Goal: Navigation & Orientation: Find specific page/section

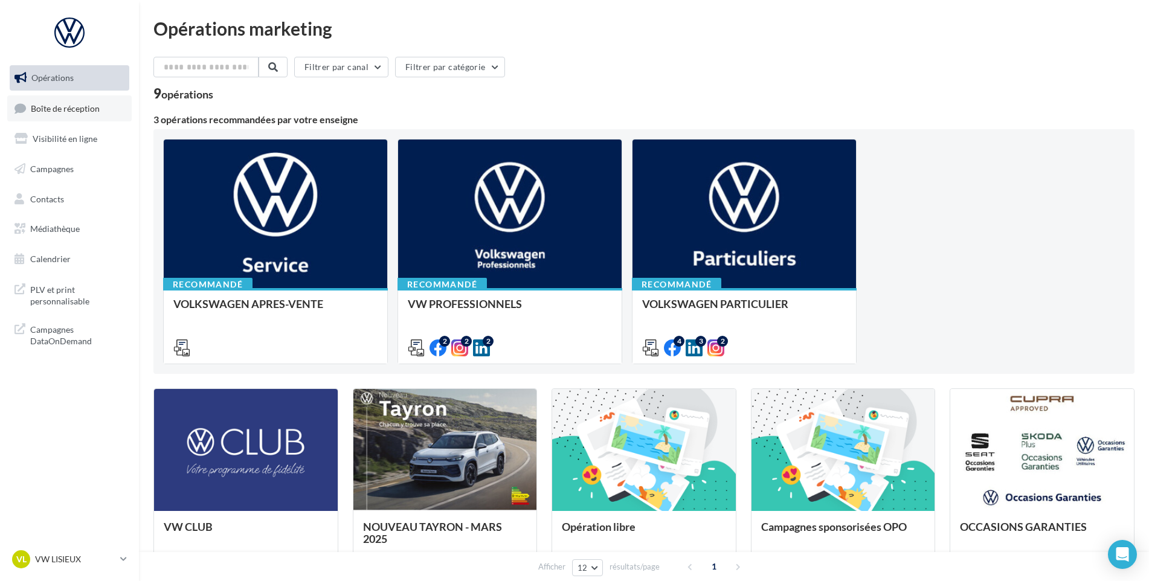
click at [31, 121] on link "Boîte de réception" at bounding box center [69, 108] width 124 height 26
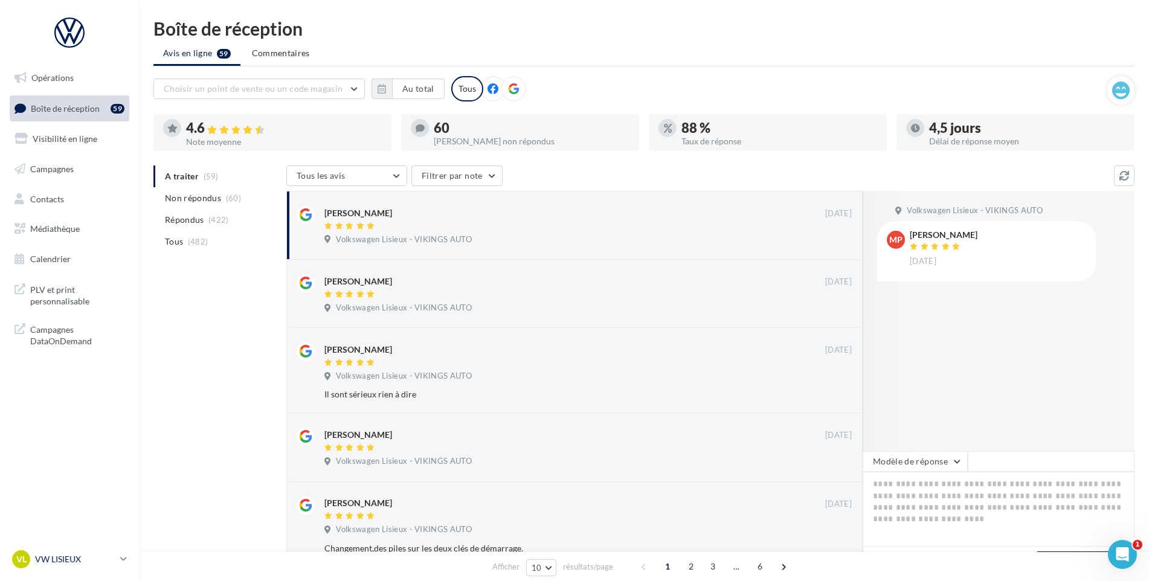
click at [119, 567] on link "VL VW LISIEUX vw-lis-vau" at bounding box center [70, 559] width 120 height 23
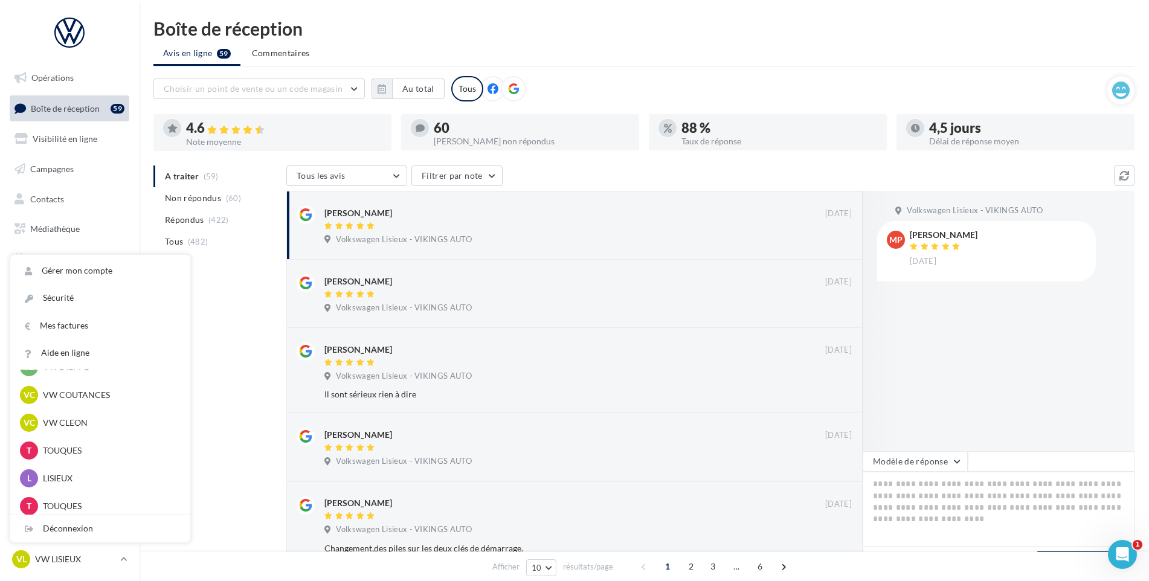
scroll to position [363, 0]
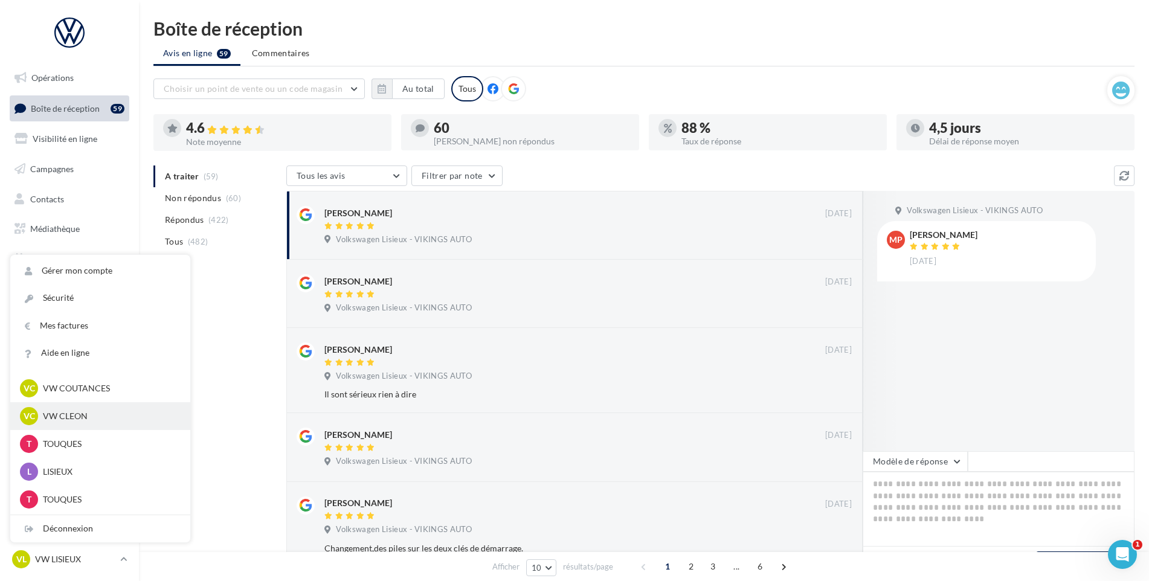
click at [91, 417] on p "VW CLEON" at bounding box center [109, 416] width 133 height 12
